Goal: Task Accomplishment & Management: Complete application form

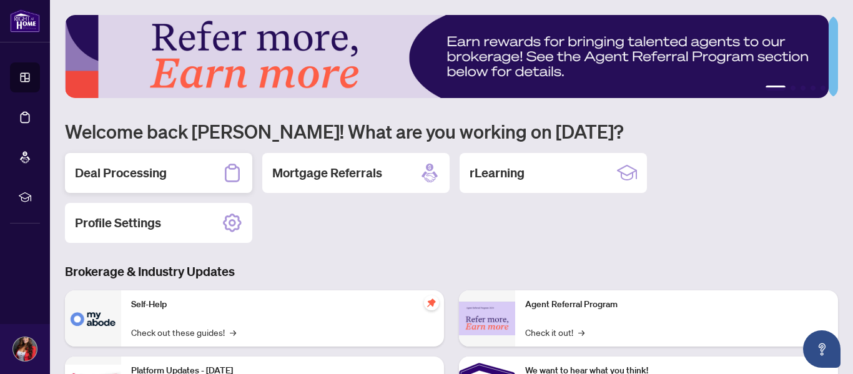
click at [133, 173] on h2 "Deal Processing" at bounding box center [121, 172] width 92 height 17
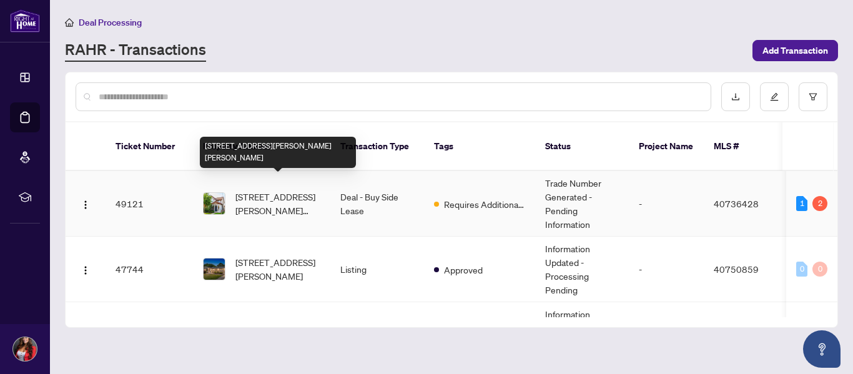
click at [278, 190] on span "[STREET_ADDRESS][PERSON_NAME][PERSON_NAME]" at bounding box center [277, 203] width 85 height 27
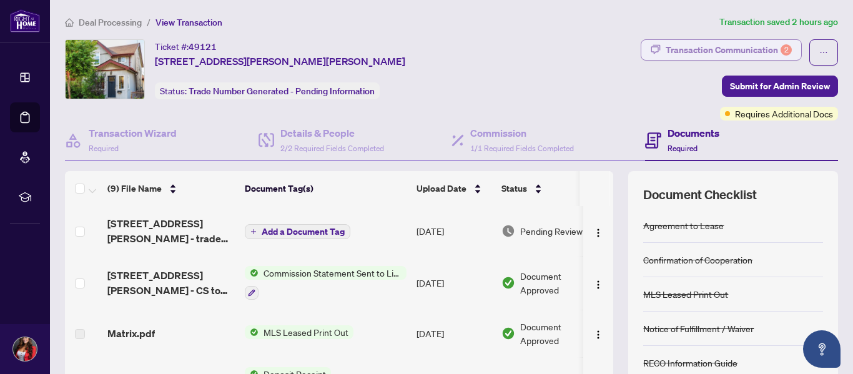
click at [666, 43] on div "Transaction Communication 2" at bounding box center [729, 50] width 126 height 20
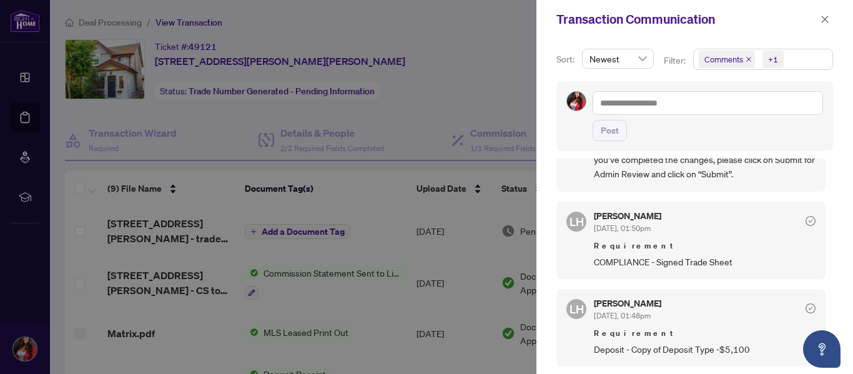
scroll to position [2, 0]
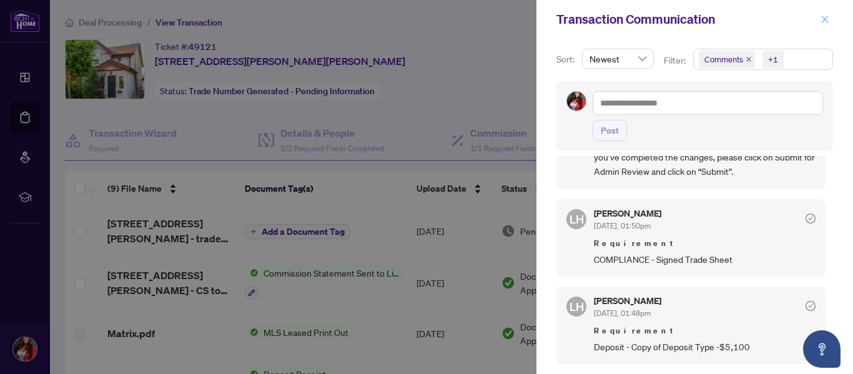
click at [827, 22] on icon "close" at bounding box center [825, 19] width 9 height 9
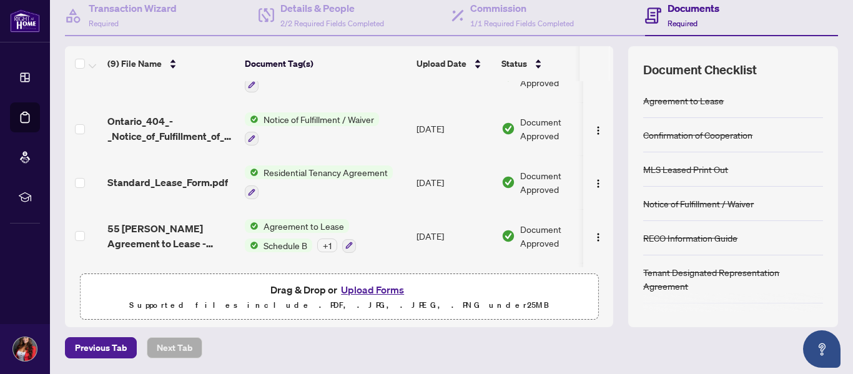
scroll to position [164, 0]
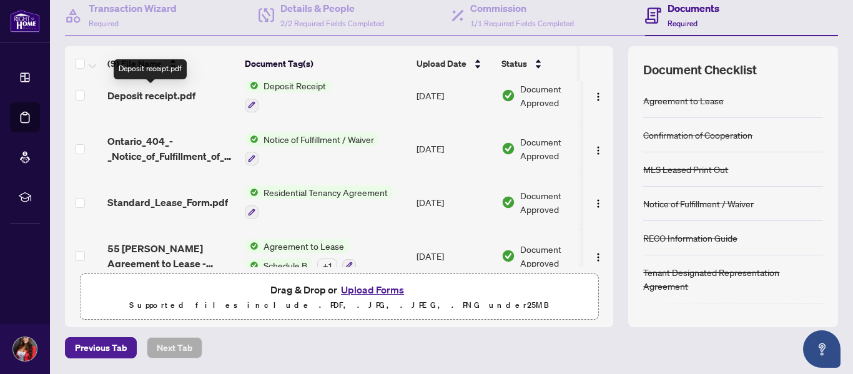
click at [167, 92] on span "Deposit receipt.pdf" at bounding box center [151, 95] width 88 height 15
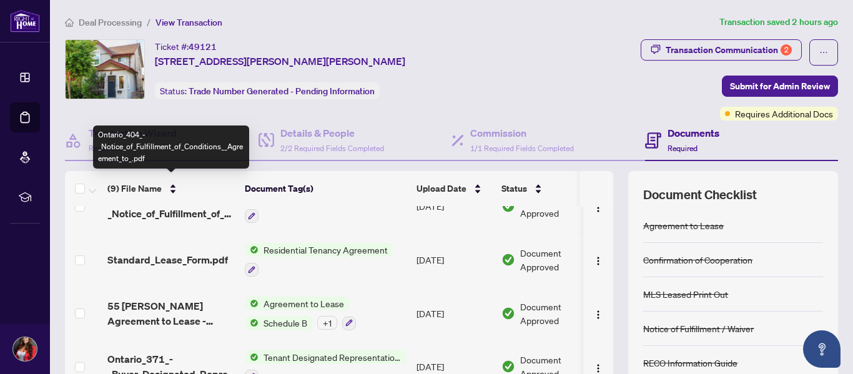
scroll to position [250, 0]
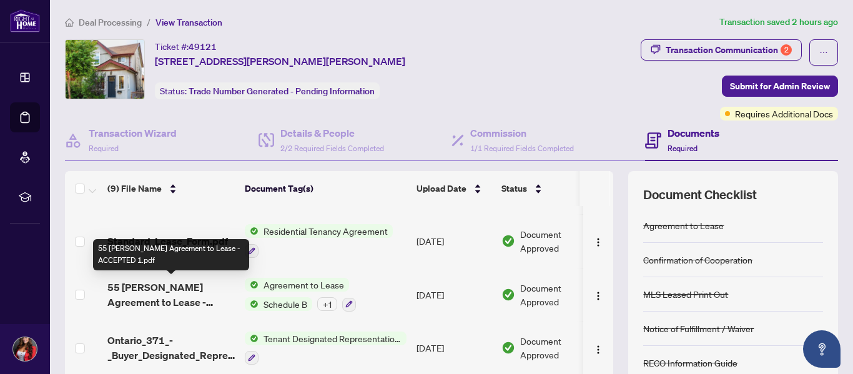
click at [177, 286] on span "55 [PERSON_NAME] Agreement to Lease - ACCEPTED 1.pdf" at bounding box center [170, 295] width 127 height 30
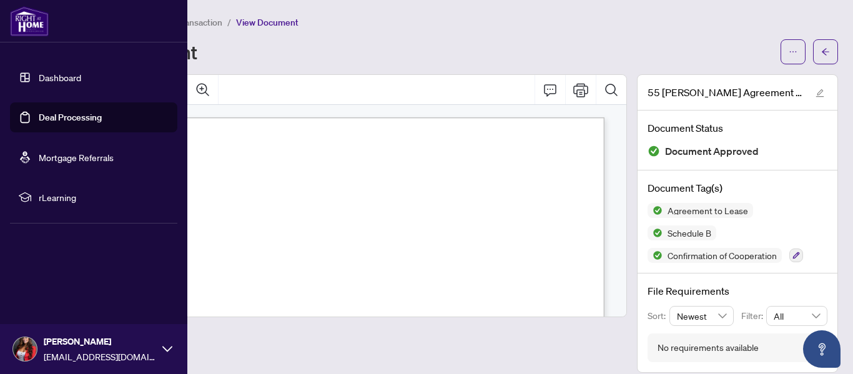
click at [59, 74] on link "Dashboard" at bounding box center [60, 77] width 42 height 11
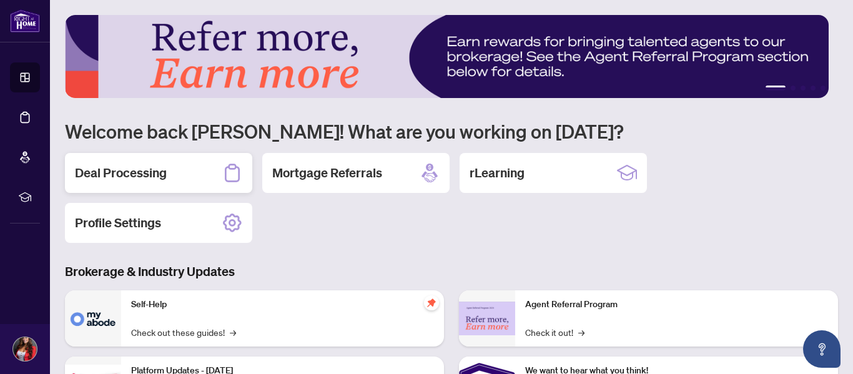
click at [163, 175] on h2 "Deal Processing" at bounding box center [121, 172] width 92 height 17
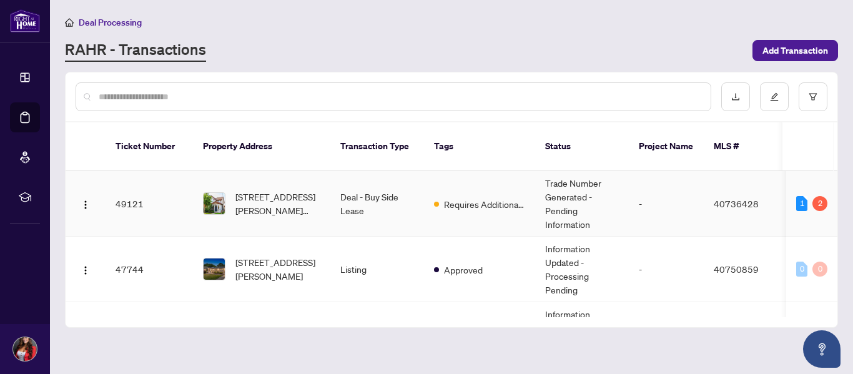
click at [290, 191] on span "[STREET_ADDRESS][PERSON_NAME][PERSON_NAME]" at bounding box center [277, 203] width 85 height 27
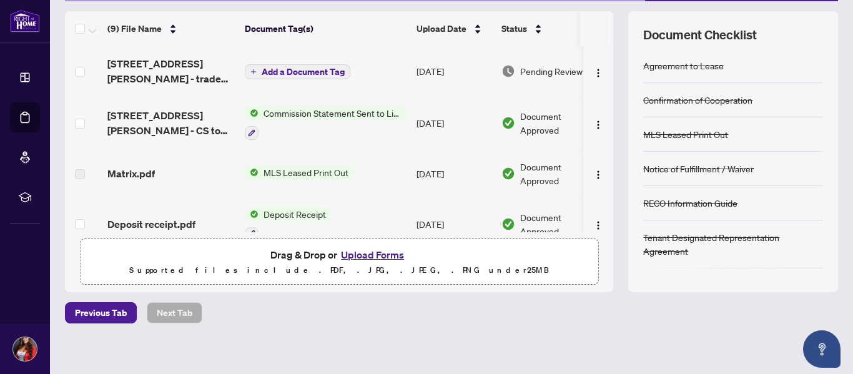
scroll to position [167, 0]
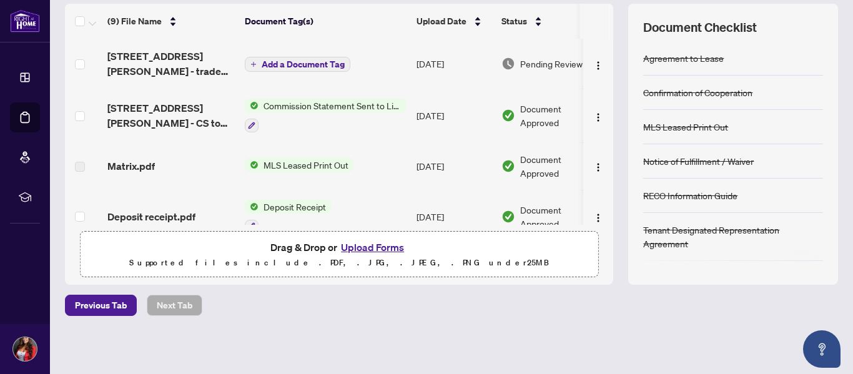
click at [370, 244] on button "Upload Forms" at bounding box center [372, 247] width 71 height 16
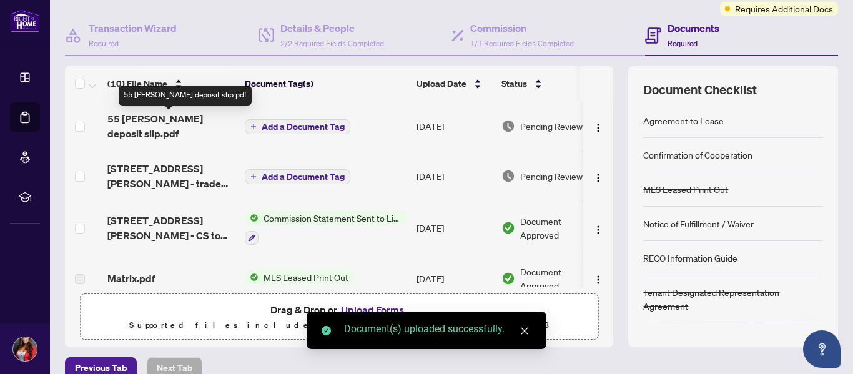
click at [154, 119] on span "55 [PERSON_NAME] deposit slip.pdf" at bounding box center [170, 126] width 127 height 30
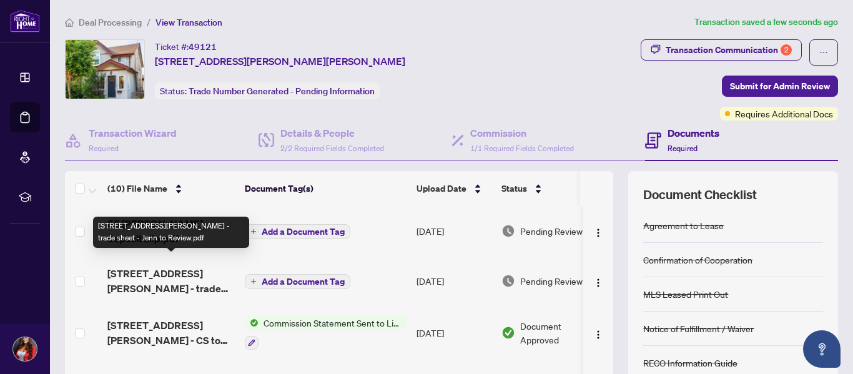
click at [171, 271] on span "[STREET_ADDRESS][PERSON_NAME] - trade sheet - Jenn to Review.pdf" at bounding box center [170, 281] width 127 height 30
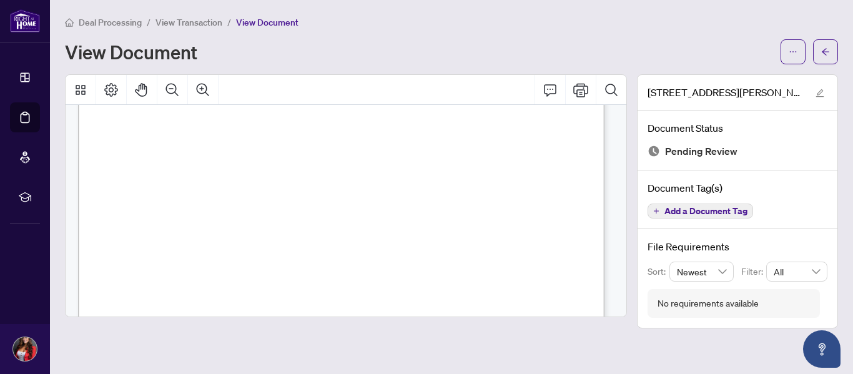
scroll to position [250, 0]
click at [785, 49] on button "button" at bounding box center [793, 51] width 25 height 25
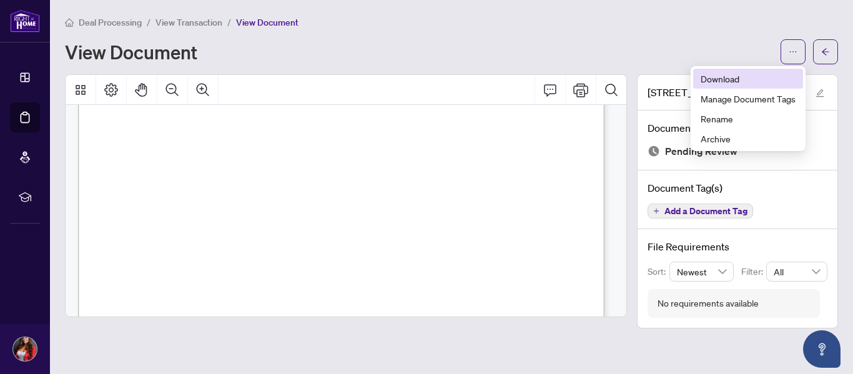
click at [729, 81] on span "Download" at bounding box center [748, 79] width 95 height 14
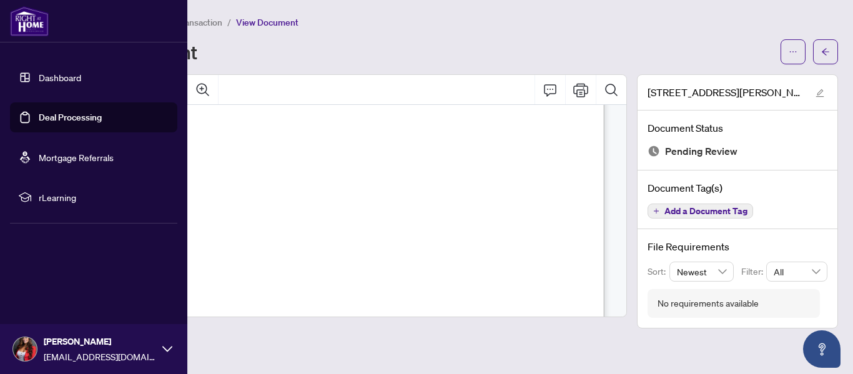
click at [39, 80] on link "Dashboard" at bounding box center [60, 77] width 42 height 11
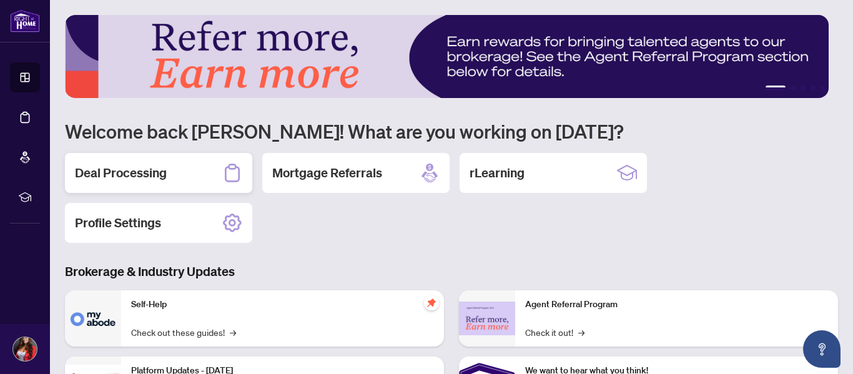
click at [166, 169] on h2 "Deal Processing" at bounding box center [121, 172] width 92 height 17
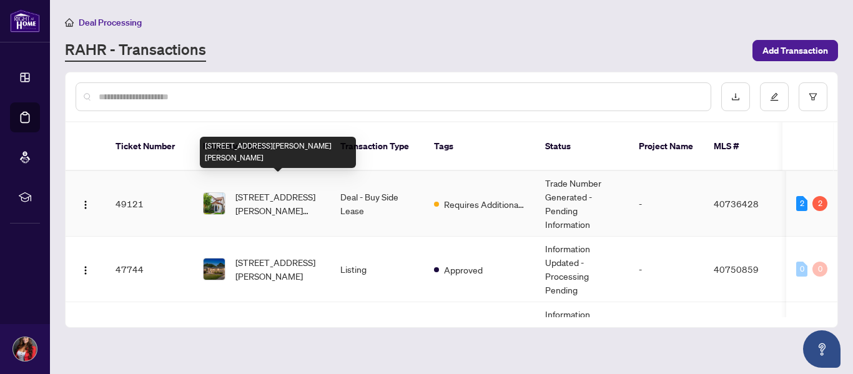
click at [269, 192] on span "[STREET_ADDRESS][PERSON_NAME][PERSON_NAME]" at bounding box center [277, 203] width 85 height 27
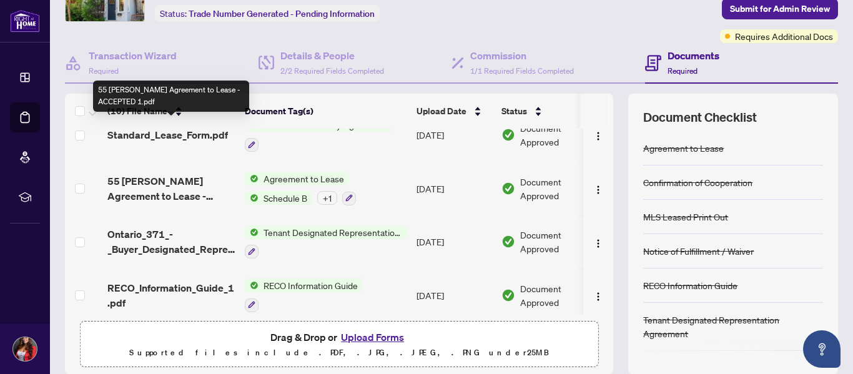
scroll to position [125, 0]
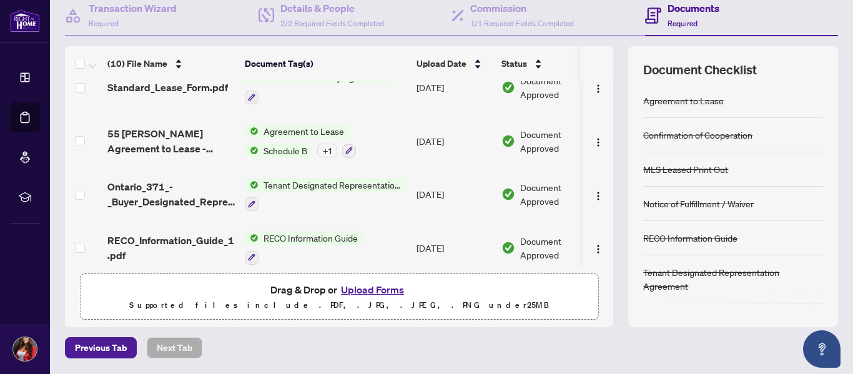
click at [348, 290] on button "Upload Forms" at bounding box center [372, 290] width 71 height 16
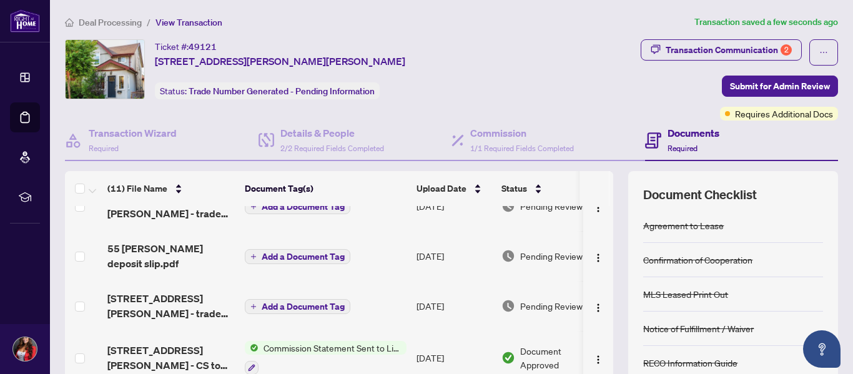
scroll to position [0, 0]
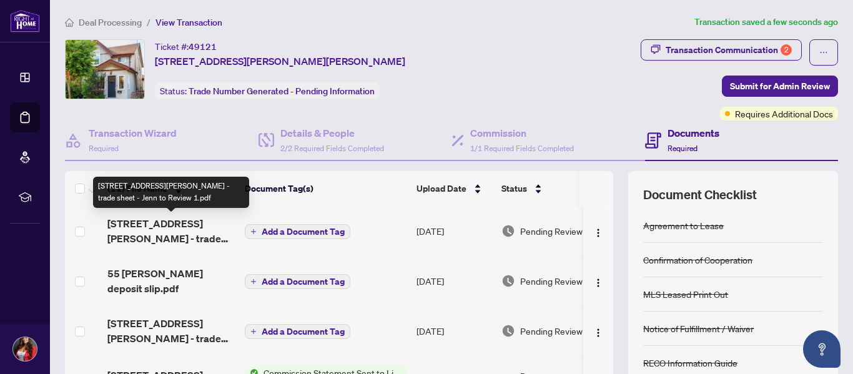
click at [175, 225] on span "[STREET_ADDRESS][PERSON_NAME] - trade sheet - Jenn to Review 1.pdf" at bounding box center [170, 231] width 127 height 30
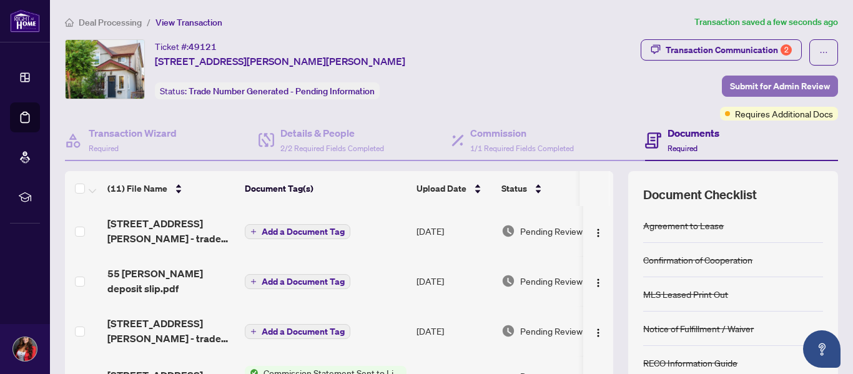
click at [797, 88] on span "Submit for Admin Review" at bounding box center [780, 86] width 100 height 20
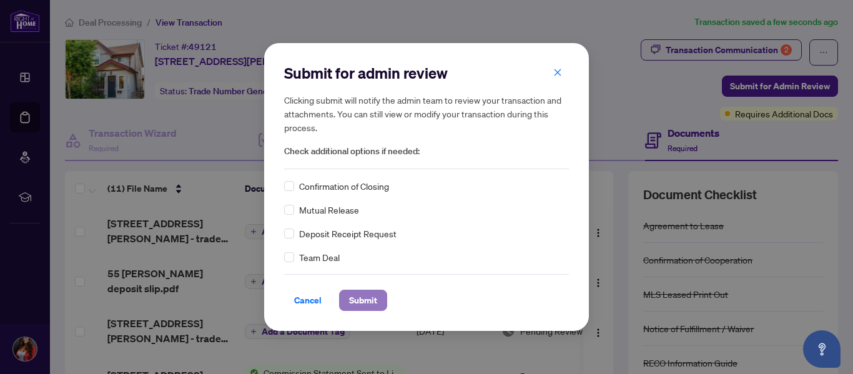
click at [368, 299] on span "Submit" at bounding box center [363, 300] width 28 height 20
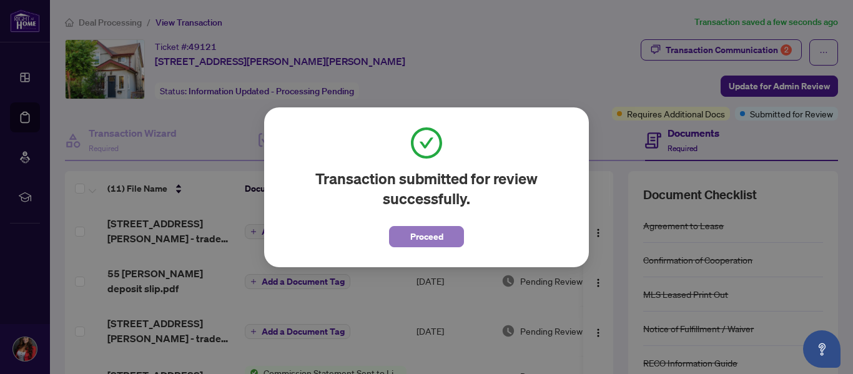
click at [412, 239] on span "Proceed" at bounding box center [426, 237] width 33 height 20
